Goal: Find specific page/section: Find specific page/section

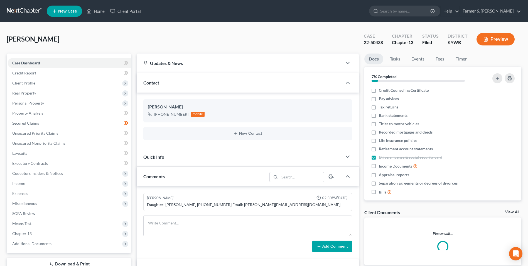
scroll to position [56, 0]
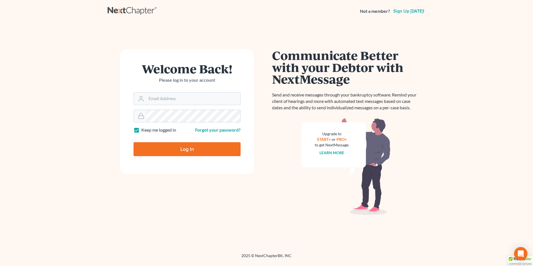
type input "[PERSON_NAME][EMAIL_ADDRESS][DOMAIN_NAME]"
click at [214, 144] on input "Log In" at bounding box center [186, 149] width 107 height 14
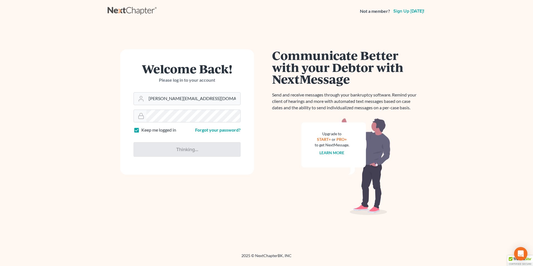
type input "Thinking..."
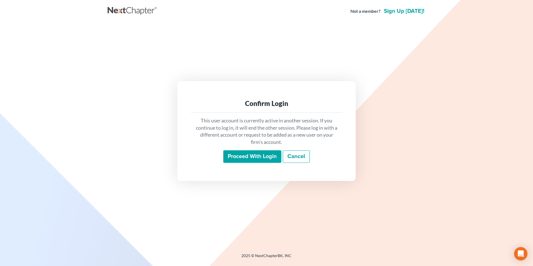
click at [251, 160] on input "Proceed with login" at bounding box center [252, 156] width 58 height 13
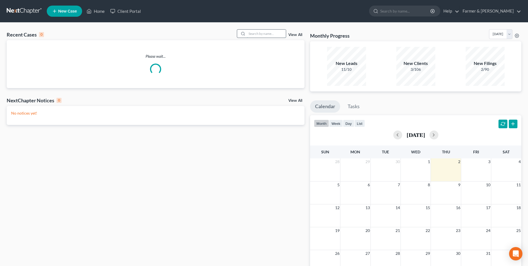
click at [263, 35] on input "search" at bounding box center [266, 34] width 39 height 8
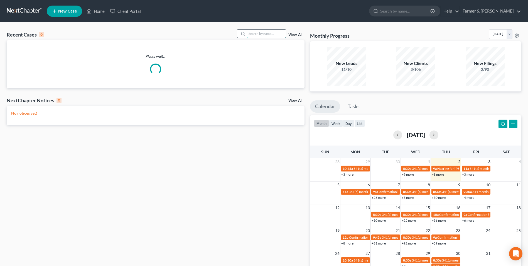
paste input "20-50563"
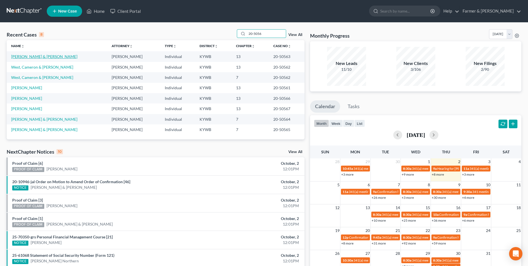
type input "20-5056"
click at [45, 56] on link "Stanton, Jennifer & Nathan" at bounding box center [44, 56] width 66 height 5
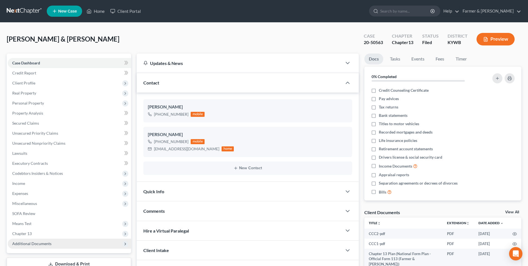
click at [68, 242] on span "Additional Documents" at bounding box center [69, 243] width 123 height 10
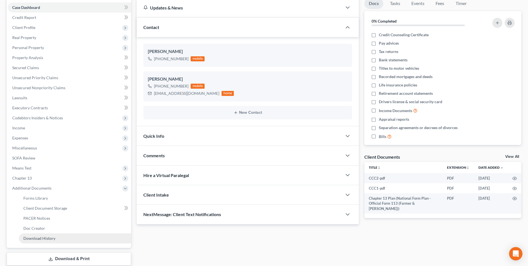
scroll to position [56, 0]
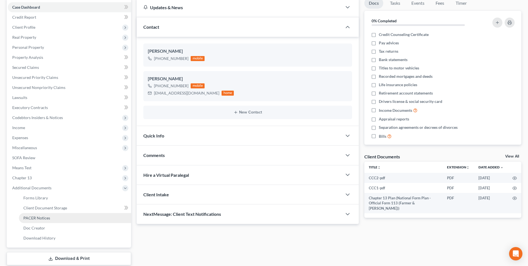
click at [57, 214] on link "PACER Notices" at bounding box center [75, 218] width 112 height 10
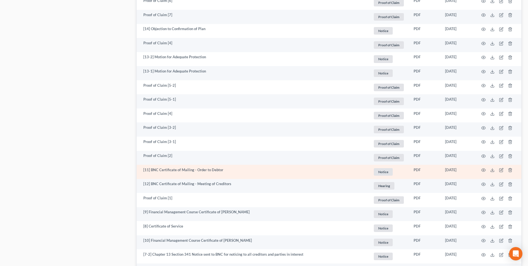
scroll to position [902, 0]
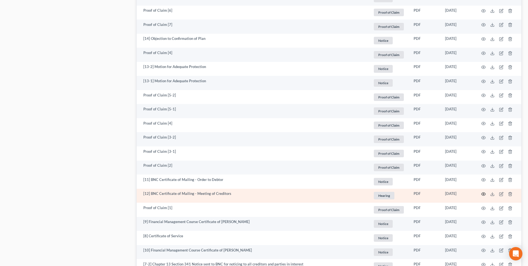
click at [485, 194] on icon "button" at bounding box center [484, 194] width 4 height 4
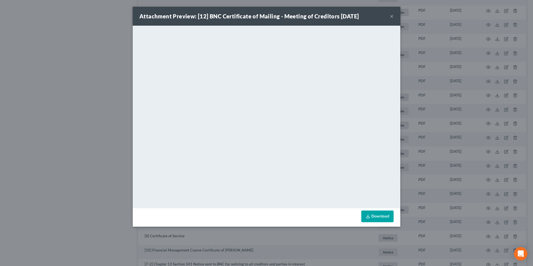
click at [392, 16] on button "×" at bounding box center [391, 16] width 4 height 7
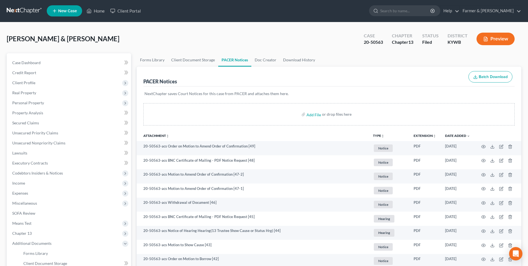
scroll to position [0, 0]
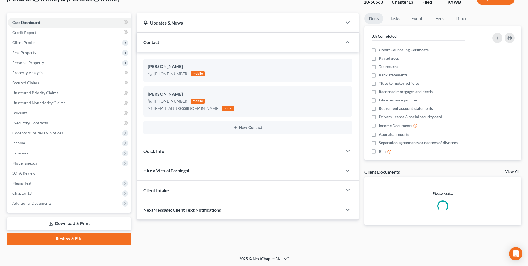
scroll to position [40, 0]
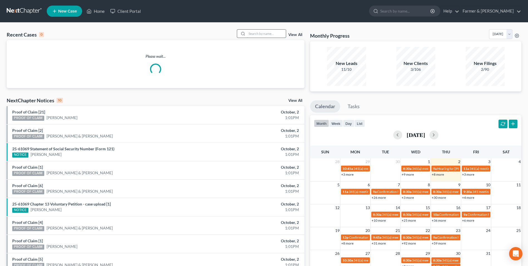
click at [255, 33] on input "search" at bounding box center [266, 34] width 39 height 8
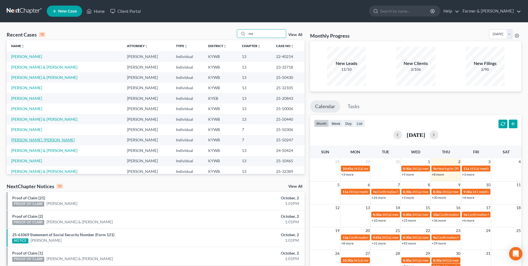
type input "ma"
click at [37, 140] on link "Mann, Ma Christina" at bounding box center [43, 139] width 64 height 5
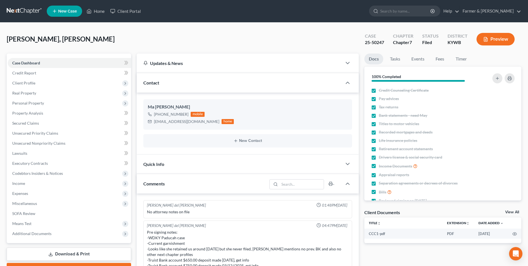
scroll to position [64, 0]
